Goal: Transaction & Acquisition: Book appointment/travel/reservation

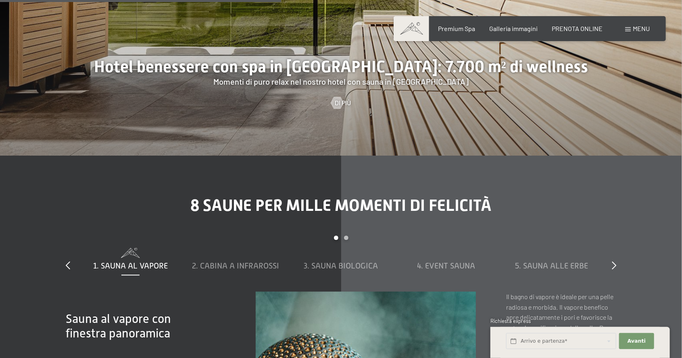
scroll to position [2449, 0]
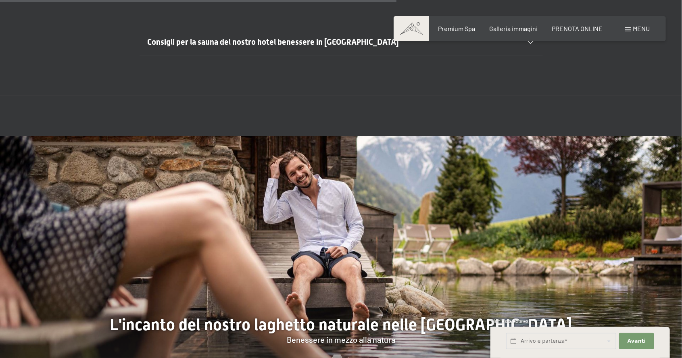
scroll to position [3014, 0]
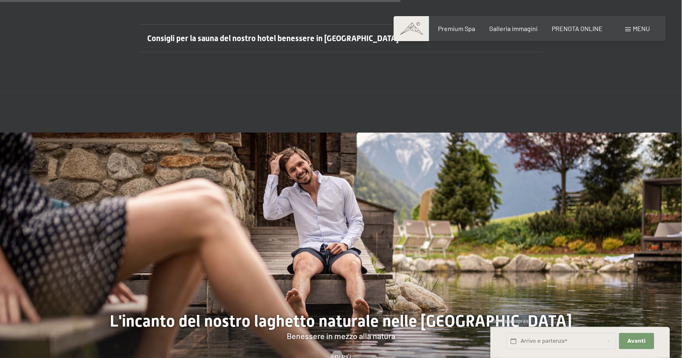
click at [533, 52] on div "Consigli per la sauna del nostro hotel benessere in [GEOGRAPHIC_DATA]" at bounding box center [341, 38] width 387 height 27
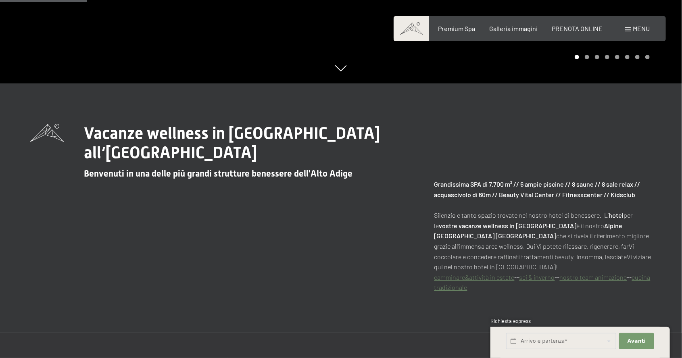
scroll to position [0, 0]
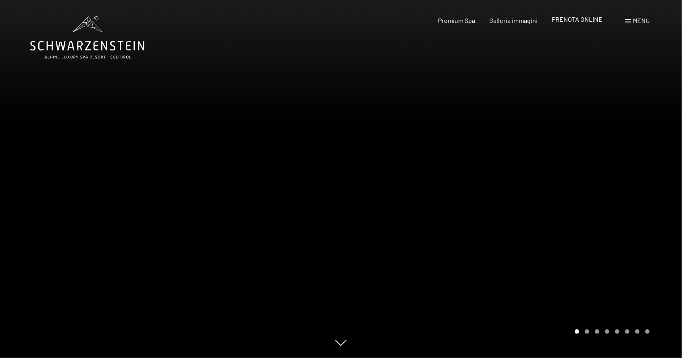
click at [583, 19] on span "PRENOTA ONLINE" at bounding box center [577, 19] width 51 height 8
click at [584, 17] on span "PRENOTA ONLINE" at bounding box center [577, 19] width 51 height 8
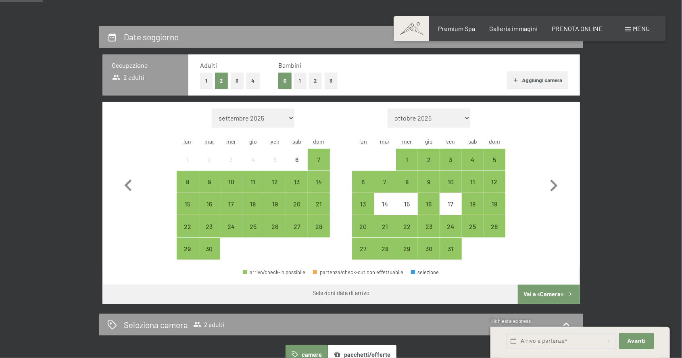
scroll to position [173, 0]
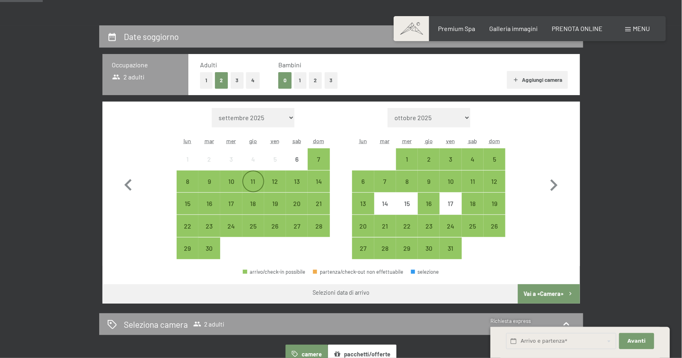
click at [254, 184] on div "11" at bounding box center [253, 188] width 20 height 20
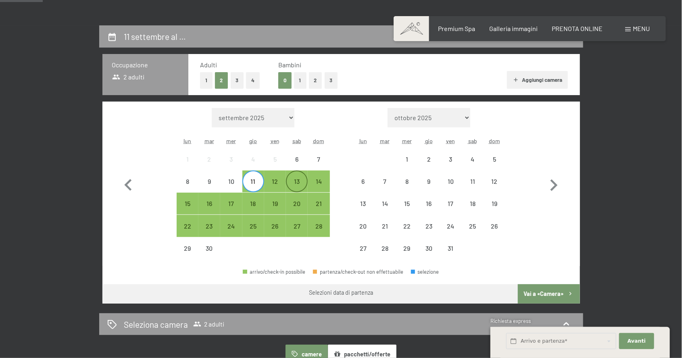
click at [294, 186] on div "13" at bounding box center [297, 188] width 20 height 20
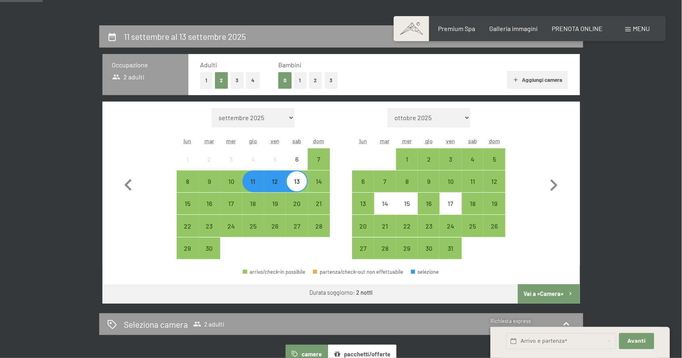
click at [558, 292] on button "Vai a «Camera»" at bounding box center [549, 293] width 62 height 19
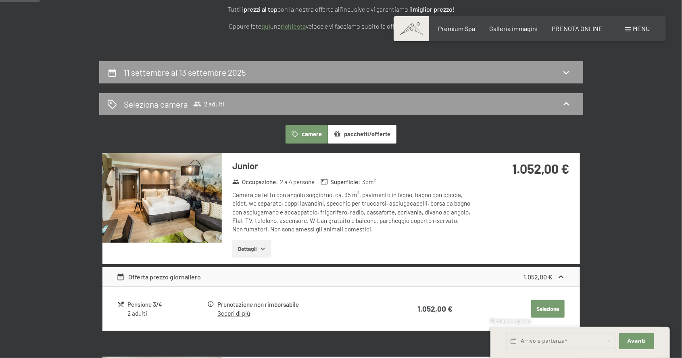
scroll to position [137, 0]
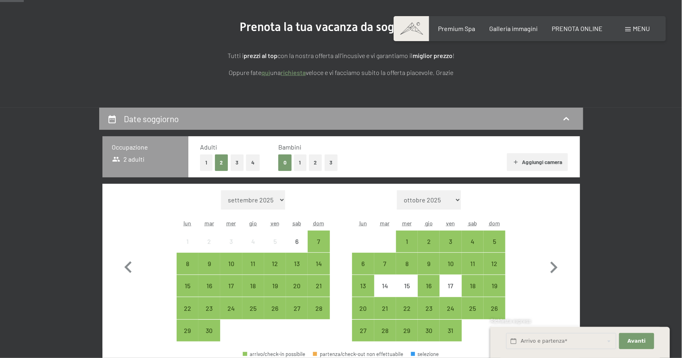
scroll to position [104, 0]
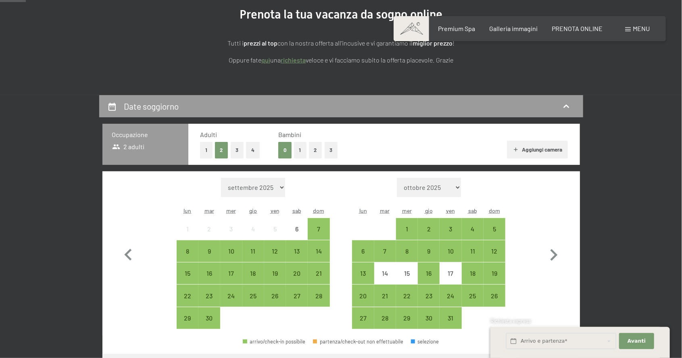
click at [200, 147] on button "1" at bounding box center [206, 150] width 13 height 17
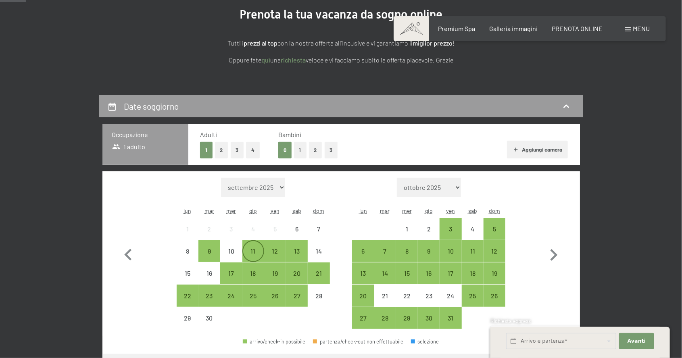
click at [252, 254] on div "11" at bounding box center [253, 258] width 20 height 20
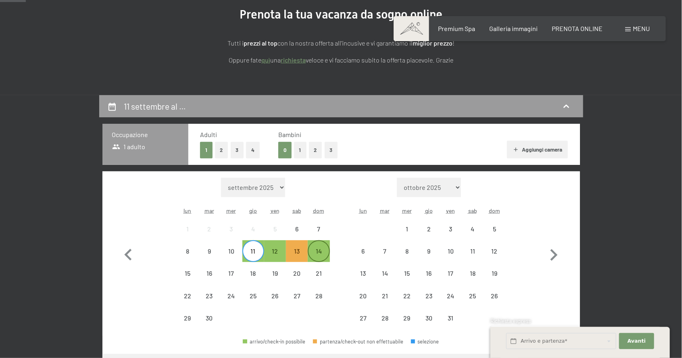
click at [320, 252] on div "14" at bounding box center [318, 258] width 20 height 20
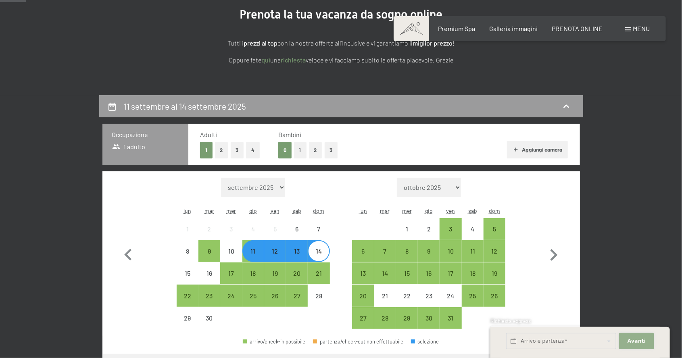
click at [642, 342] on span "Avanti" at bounding box center [636, 341] width 18 height 7
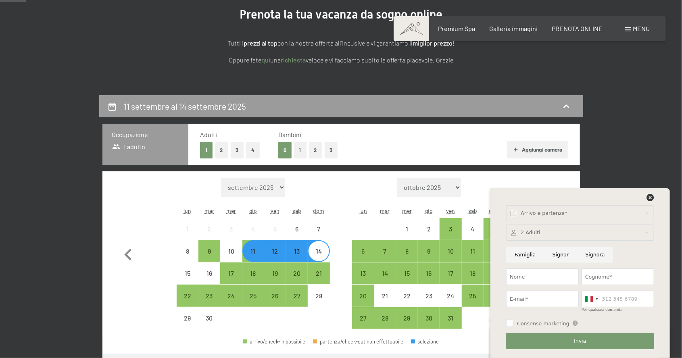
click at [652, 198] on icon at bounding box center [650, 197] width 7 height 7
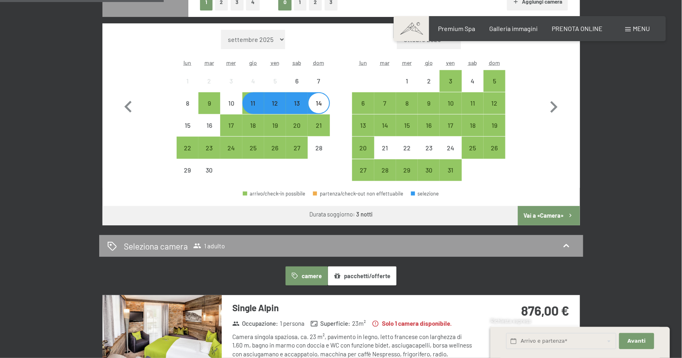
click at [546, 219] on button "Vai a «Camera»" at bounding box center [549, 215] width 62 height 19
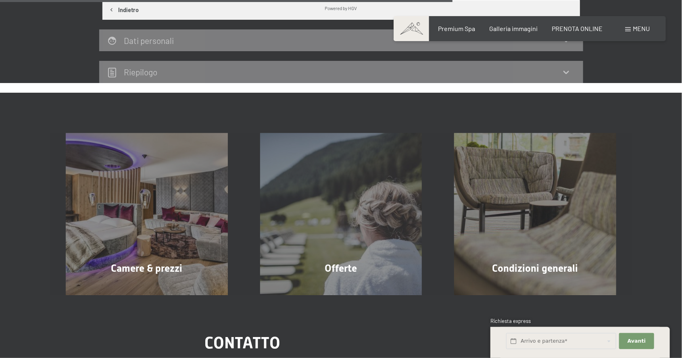
scroll to position [525, 0]
